Goal: Transaction & Acquisition: Subscribe to service/newsletter

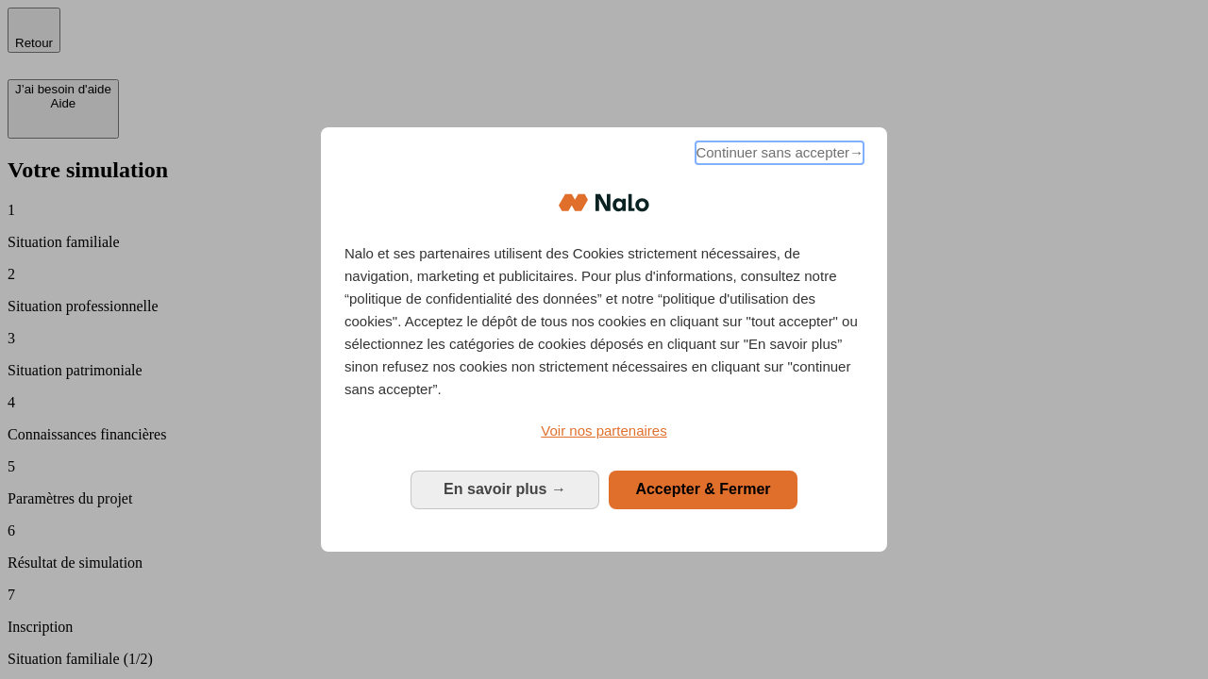
click at [778, 156] on span "Continuer sans accepter →" at bounding box center [779, 153] width 168 height 23
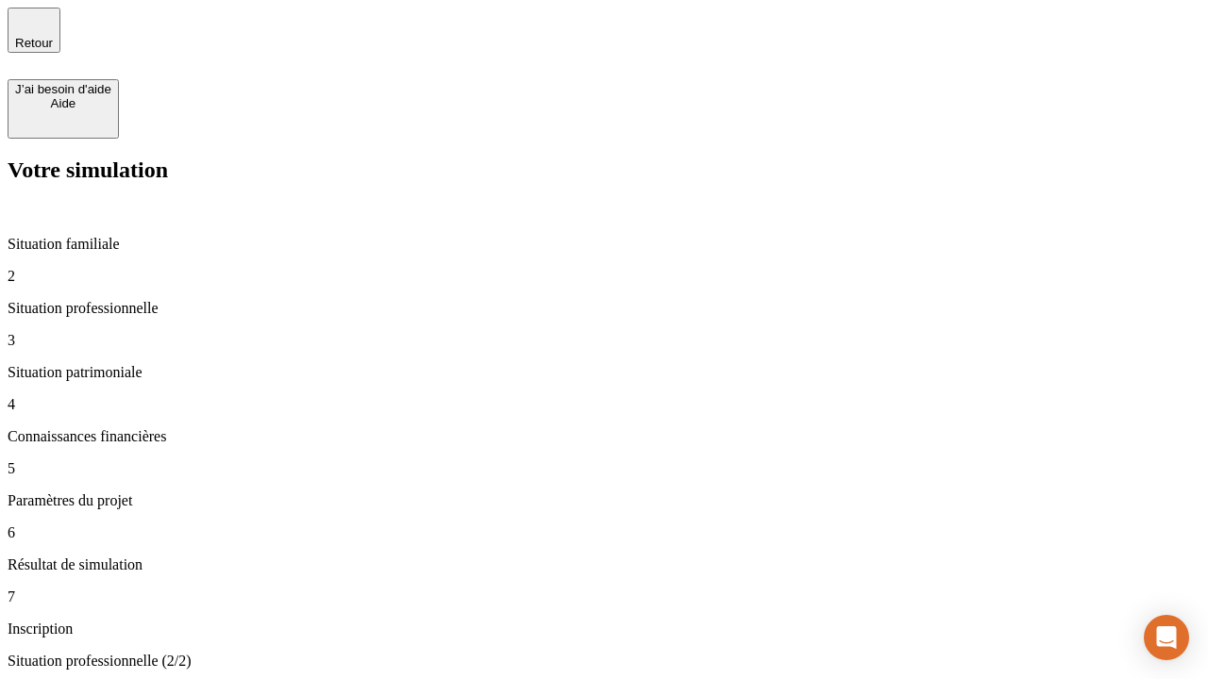
type input "30 000"
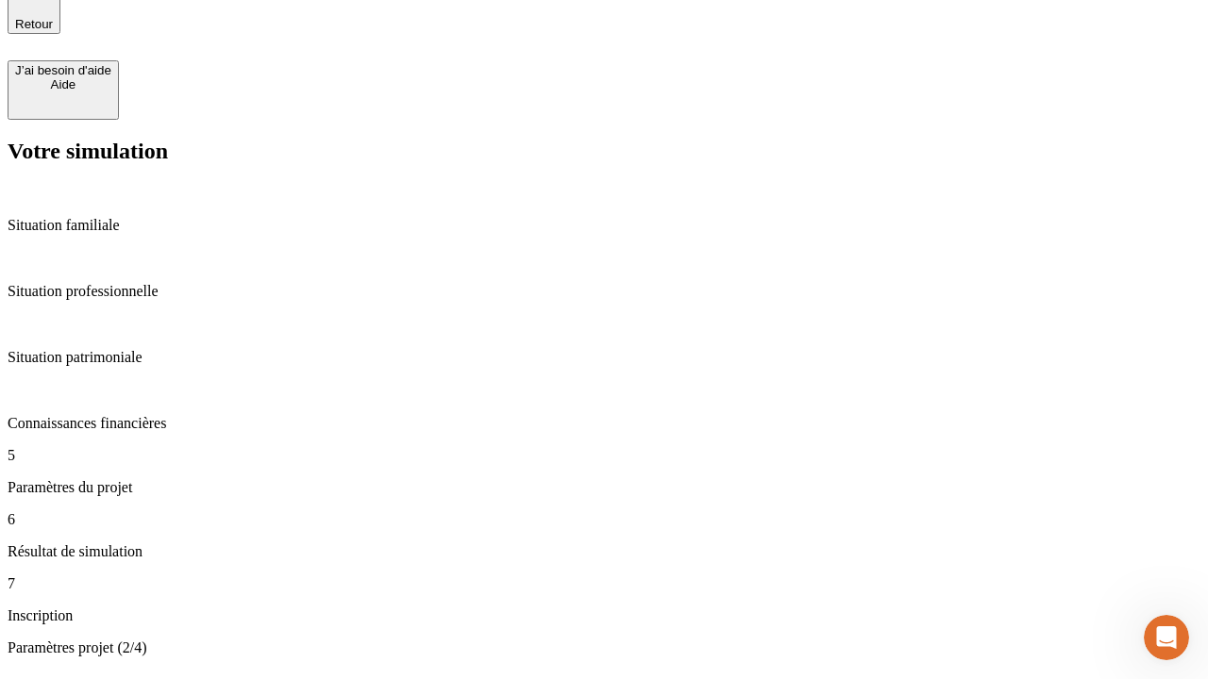
type input "25"
type input "1 000"
type input "640"
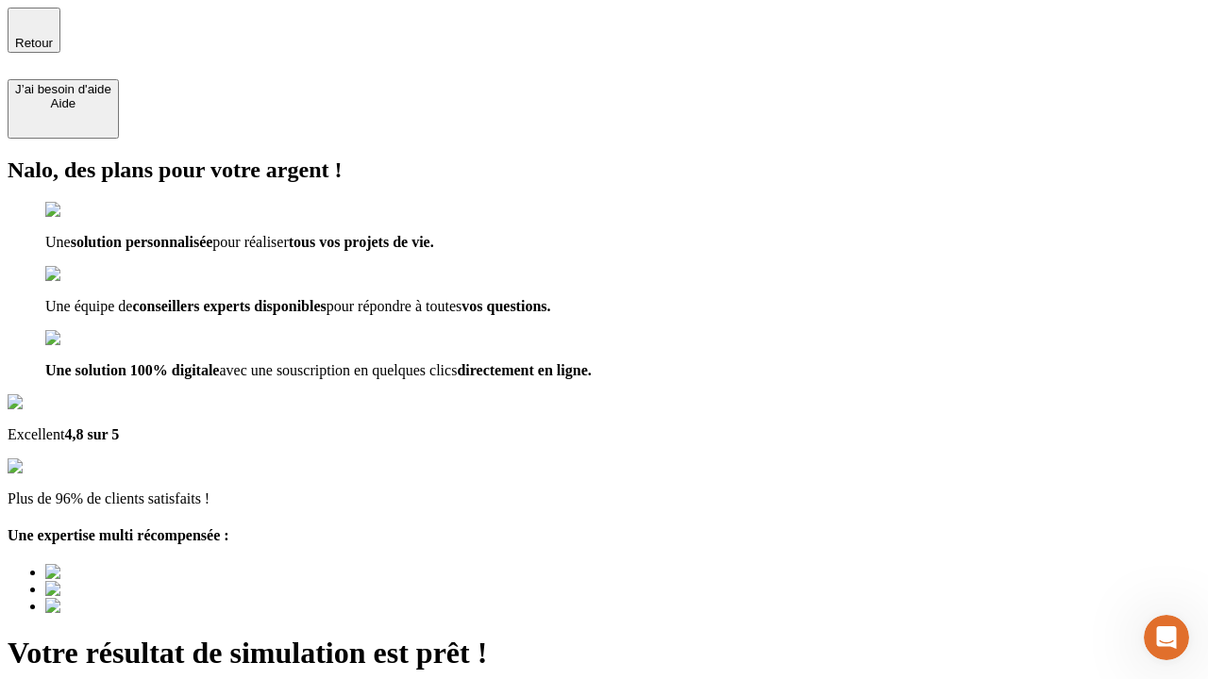
type input "[EMAIL_ADDRESS][PERSON_NAME][DOMAIN_NAME]"
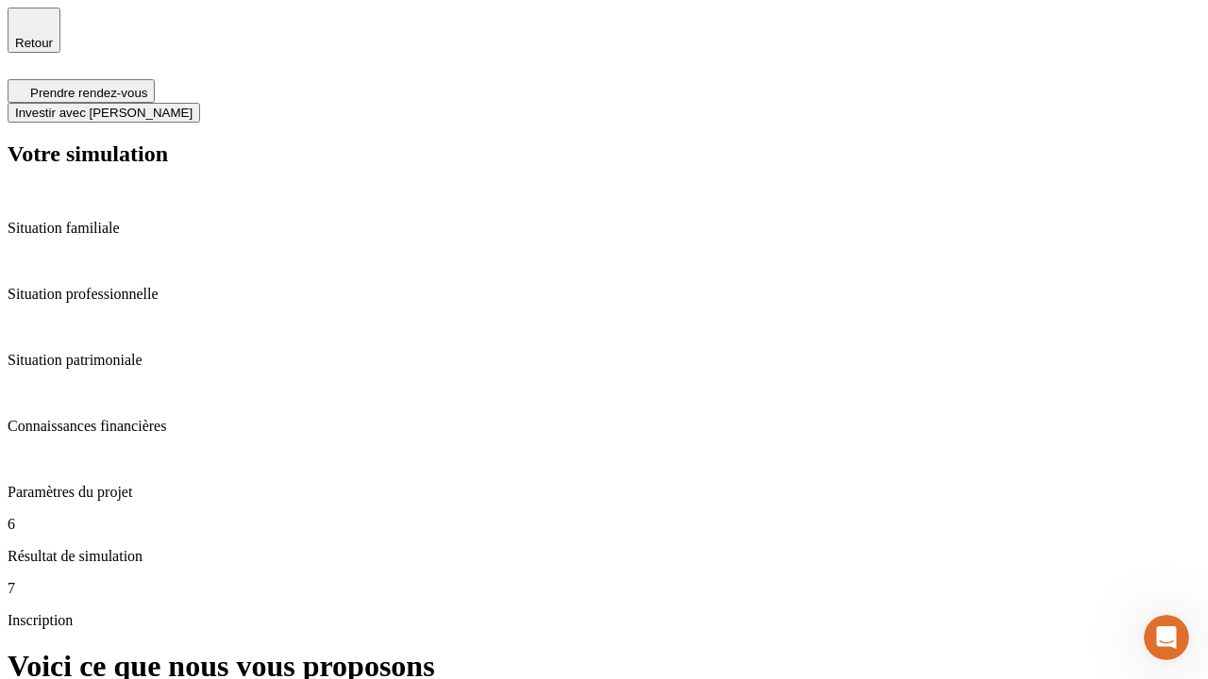
click at [193, 106] on span "Investir avec [PERSON_NAME]" at bounding box center [103, 113] width 177 height 14
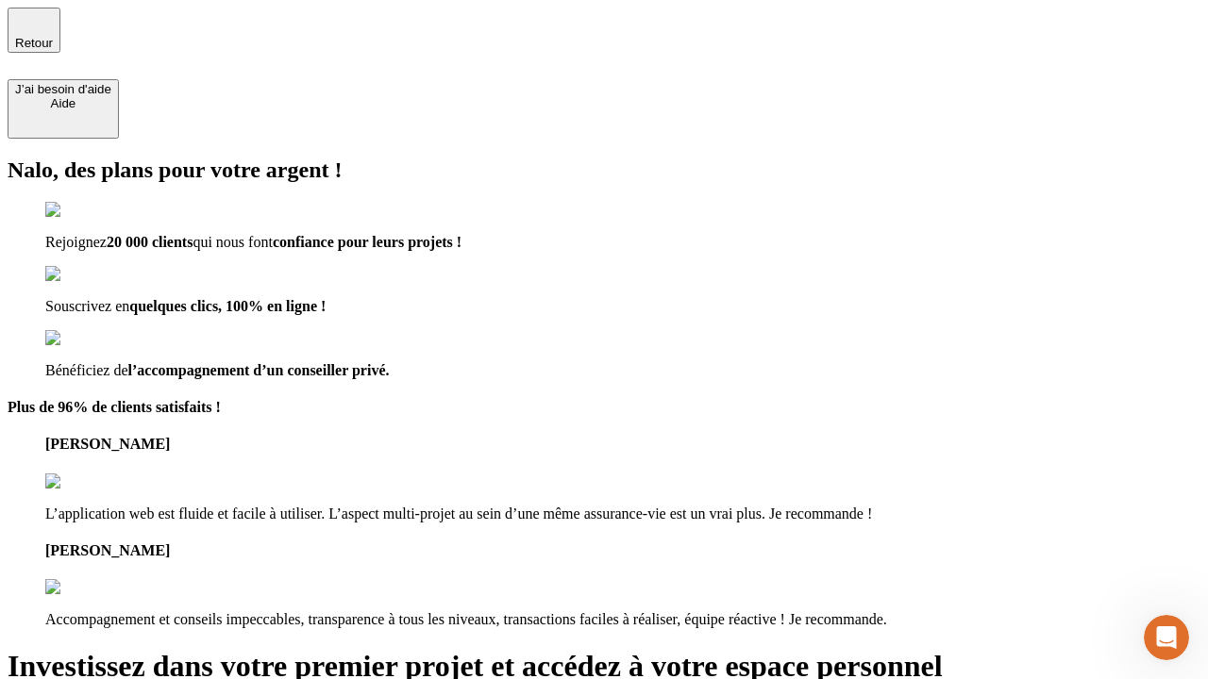
type input "[PERSON_NAME][EMAIL_ADDRESS][DOMAIN_NAME]"
